Goal: Task Accomplishment & Management: Use online tool/utility

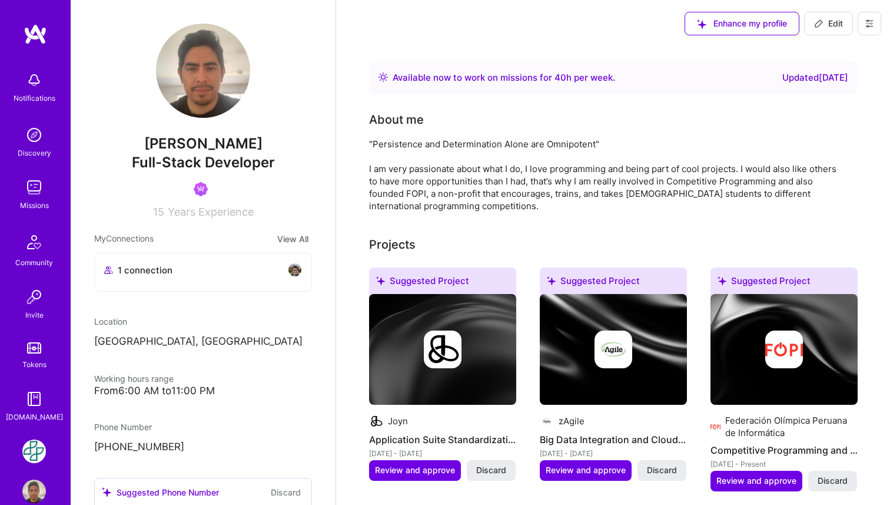
click at [32, 450] on img at bounding box center [34, 451] width 24 height 24
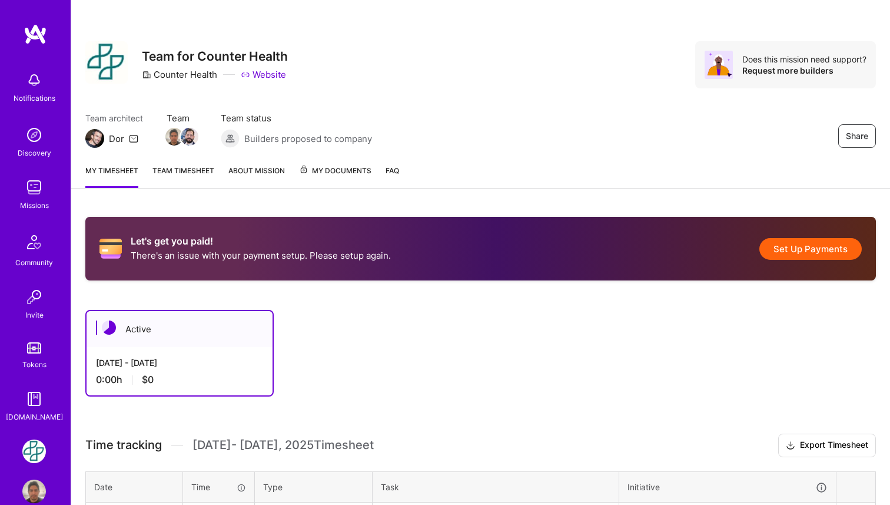
click at [181, 175] on link "Team timesheet" at bounding box center [184, 176] width 62 height 24
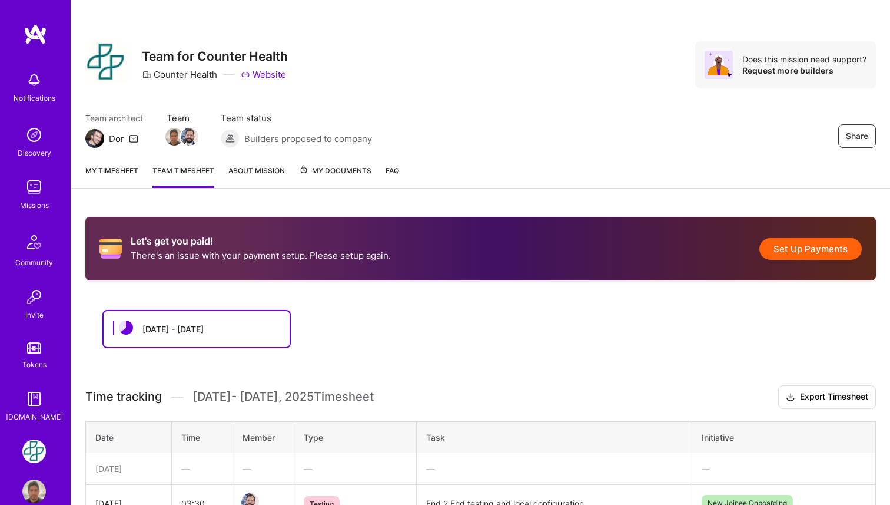
click at [260, 175] on link "About Mission" at bounding box center [256, 176] width 57 height 24
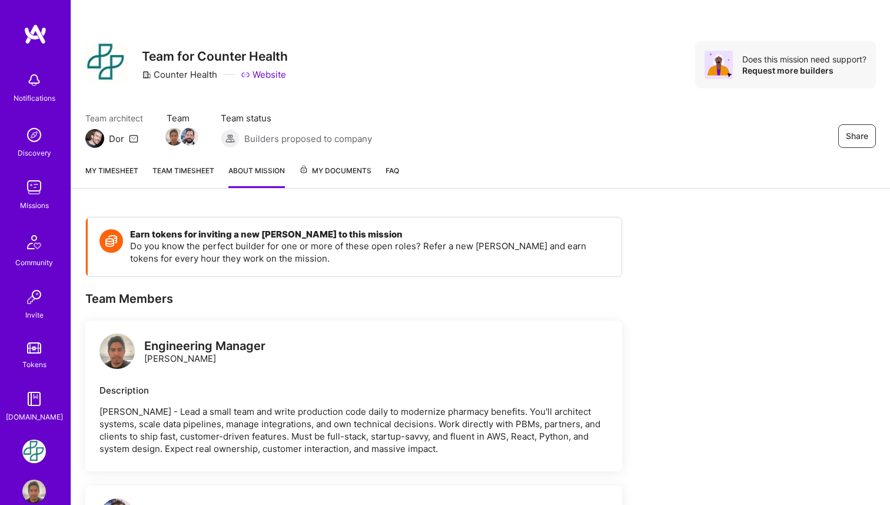
click at [335, 178] on link "My Documents" at bounding box center [335, 176] width 72 height 24
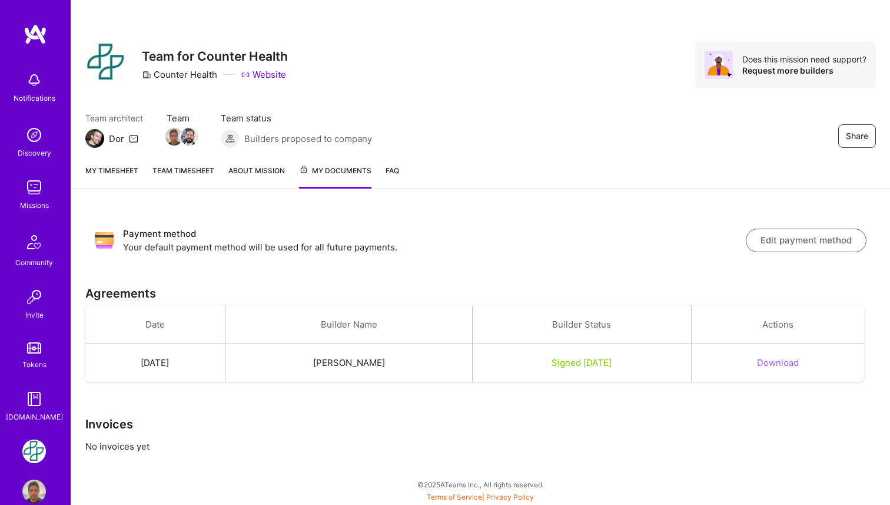
click at [402, 171] on div "My timesheet Team timesheet About Mission My Documents FAQ" at bounding box center [480, 172] width 819 height 34
click at [187, 176] on link "Team timesheet" at bounding box center [184, 176] width 62 height 24
